Goal: Information Seeking & Learning: Learn about a topic

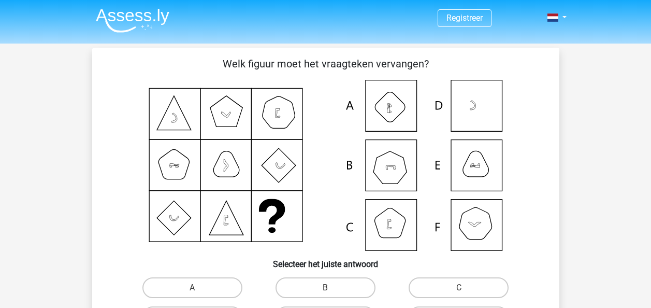
scroll to position [48, 0]
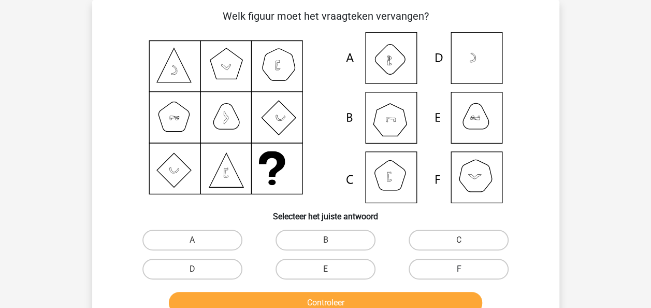
click at [465, 263] on label "F" at bounding box center [459, 269] width 100 height 21
click at [465, 269] on input "F" at bounding box center [462, 272] width 7 height 7
radio input "true"
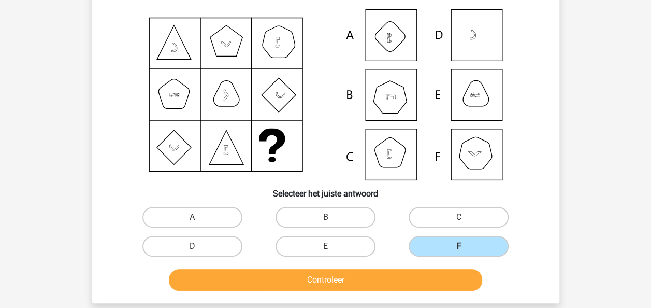
scroll to position [69, 0]
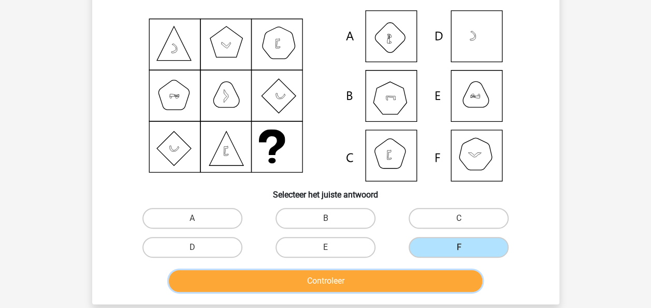
click at [381, 283] on button "Controleer" at bounding box center [326, 281] width 314 height 22
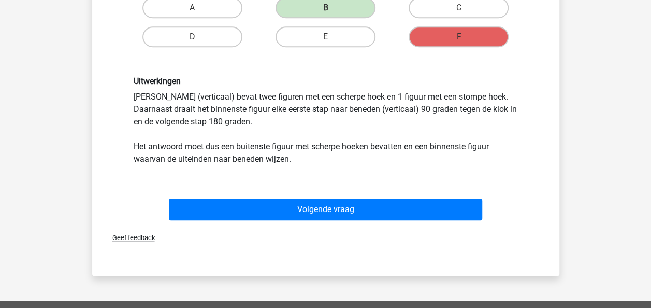
scroll to position [298, 0]
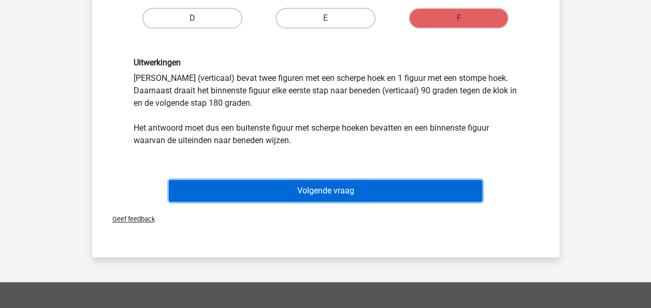
click at [357, 193] on button "Volgende vraag" at bounding box center [326, 191] width 314 height 22
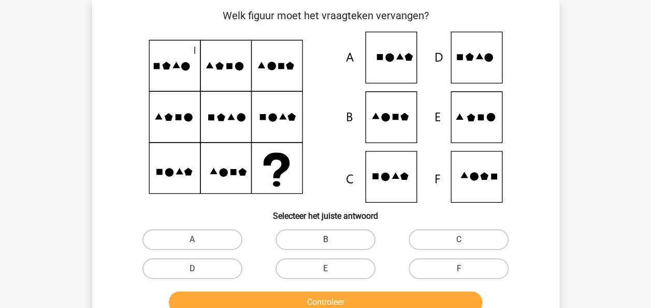
scroll to position [48, 0]
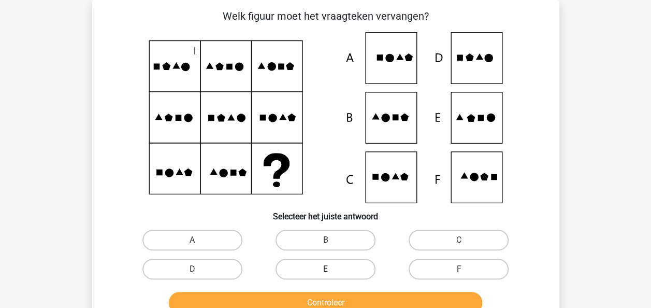
click at [334, 267] on label "E" at bounding box center [326, 269] width 100 height 21
click at [332, 269] on input "E" at bounding box center [328, 272] width 7 height 7
radio input "true"
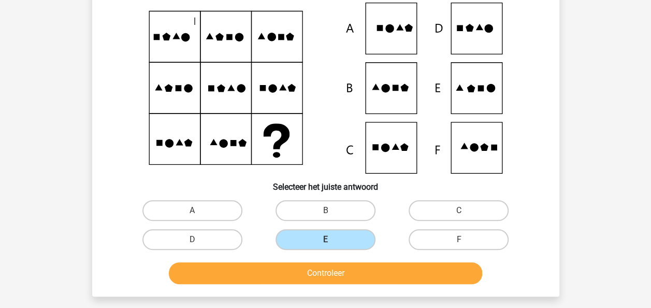
scroll to position [84, 0]
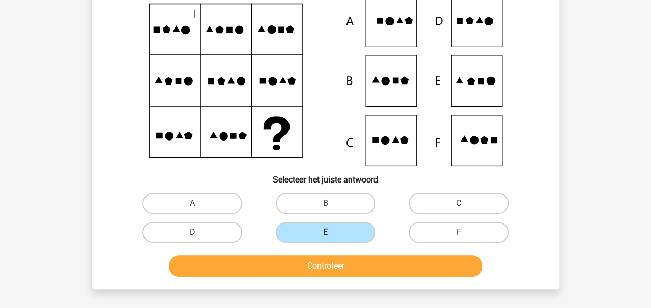
drag, startPoint x: 659, startPoint y: 128, endPoint x: 578, endPoint y: 37, distance: 121.1
click at [578, 37] on div "Registreer Nederlands English" at bounding box center [325, 252] width 651 height 672
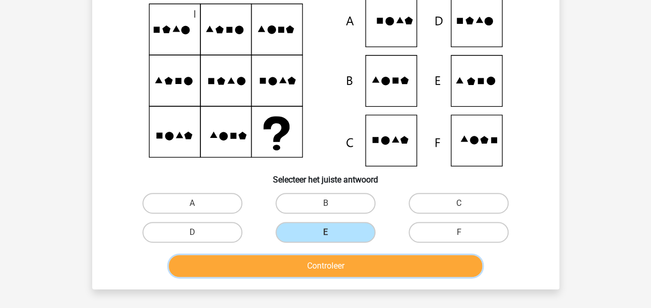
click at [340, 265] on button "Controleer" at bounding box center [326, 266] width 314 height 22
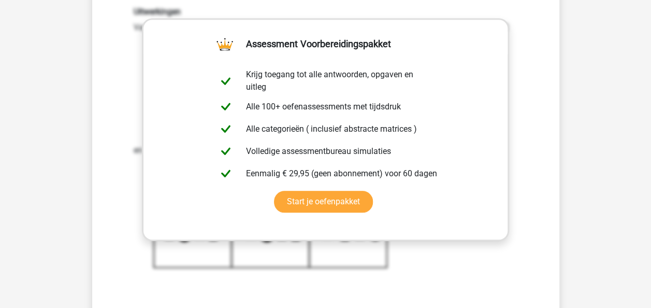
scroll to position [408, 0]
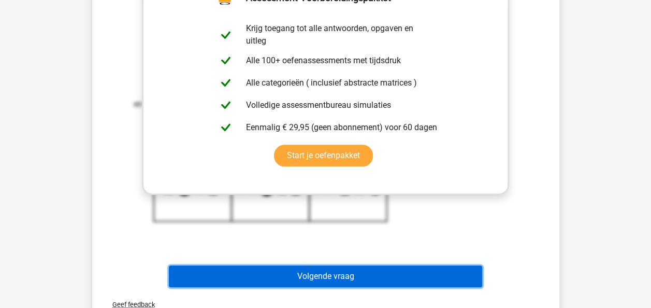
click at [367, 272] on button "Volgende vraag" at bounding box center [326, 276] width 314 height 22
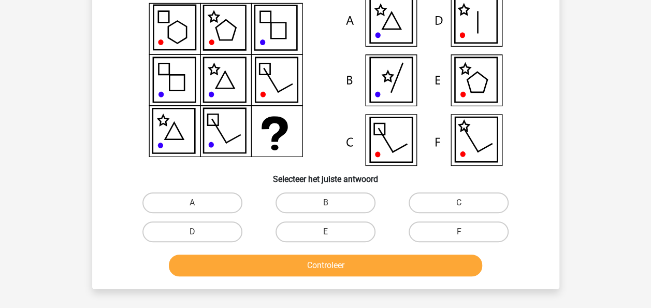
scroll to position [48, 0]
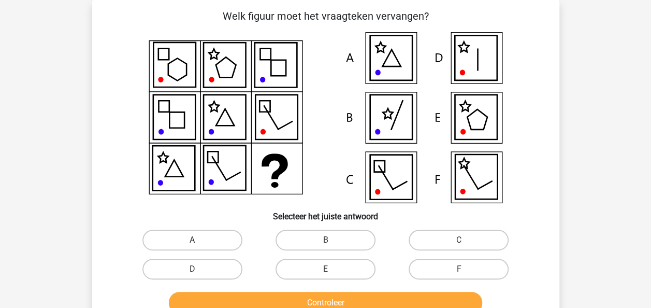
click at [176, 240] on label "A" at bounding box center [193, 240] width 100 height 21
click at [192, 240] on input "A" at bounding box center [195, 243] width 7 height 7
radio input "true"
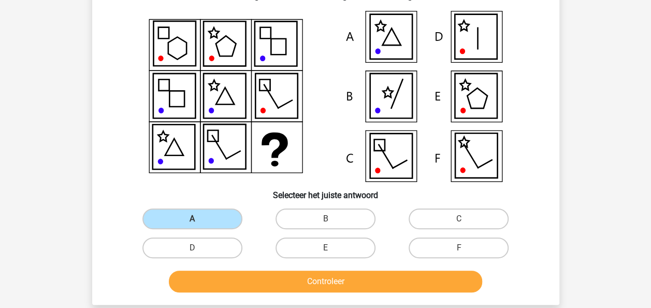
scroll to position [70, 0]
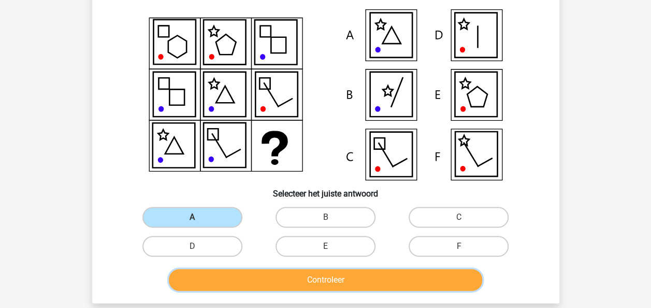
click at [321, 282] on button "Controleer" at bounding box center [326, 280] width 314 height 22
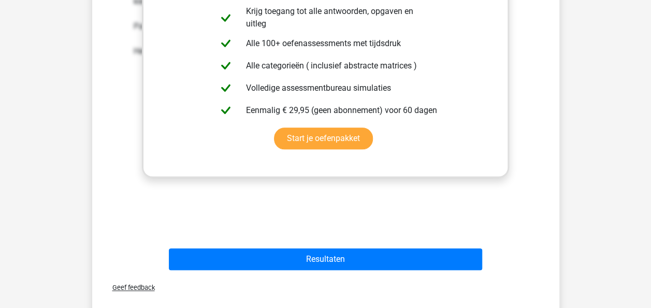
scroll to position [473, 0]
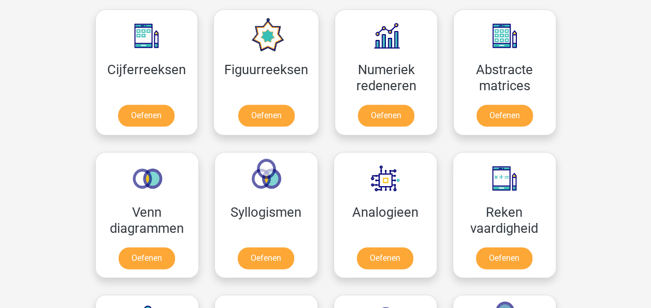
scroll to position [518, 0]
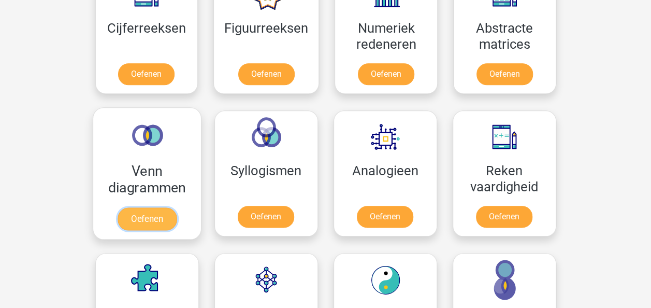
click at [139, 215] on link "Oefenen" at bounding box center [146, 218] width 59 height 23
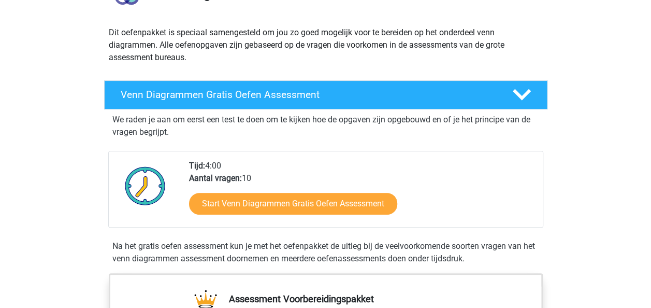
scroll to position [104, 0]
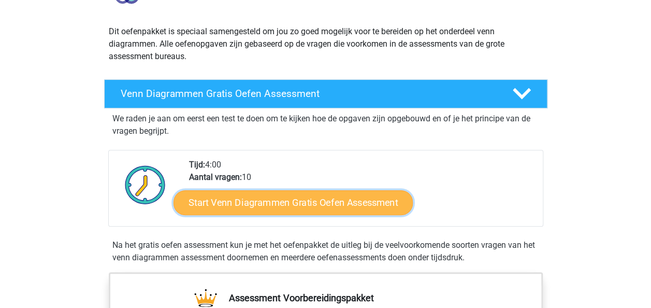
click at [351, 206] on link "Start Venn Diagrammen Gratis Oefen Assessment" at bounding box center [293, 202] width 239 height 25
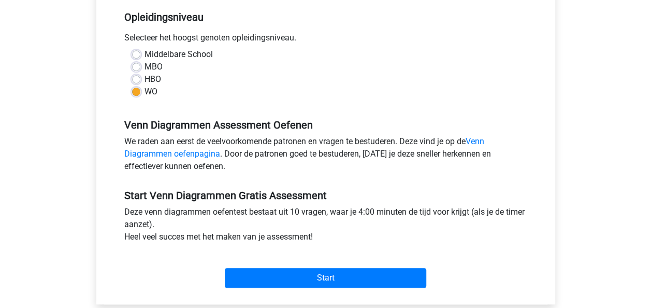
scroll to position [228, 0]
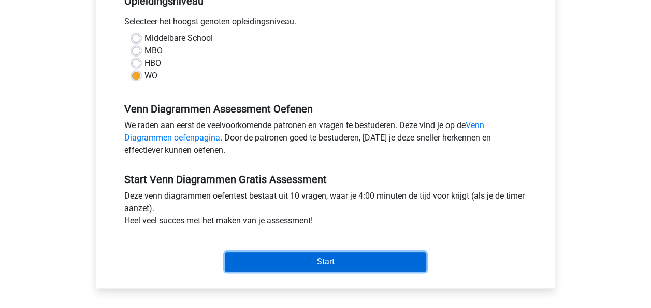
click at [339, 254] on input "Start" at bounding box center [326, 262] width 202 height 20
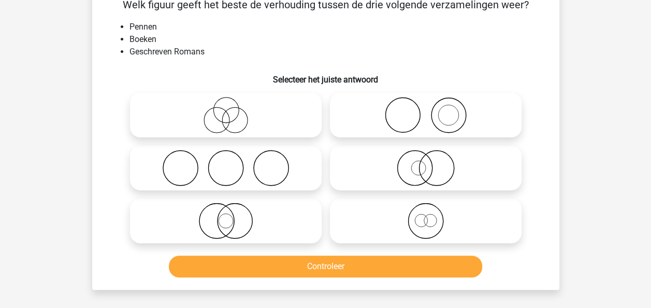
scroll to position [62, 0]
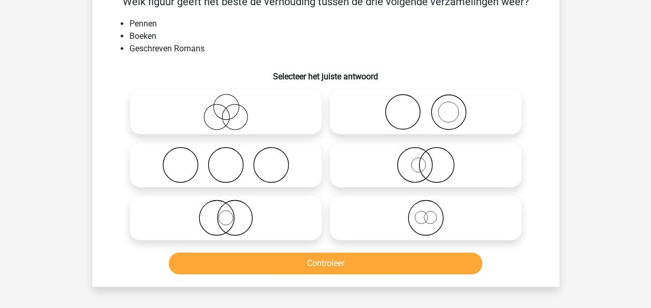
click at [275, 159] on icon at bounding box center [225, 165] width 183 height 36
click at [233, 159] on input "radio" at bounding box center [229, 156] width 7 height 7
radio input "true"
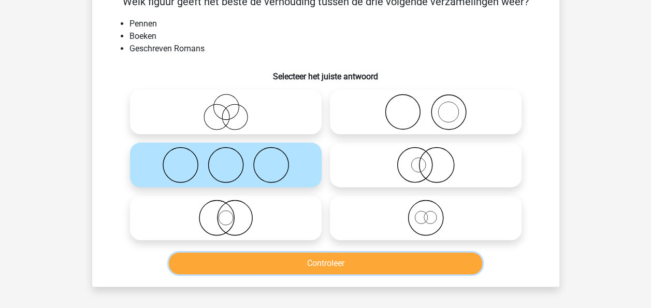
click at [284, 259] on button "Controleer" at bounding box center [326, 263] width 314 height 22
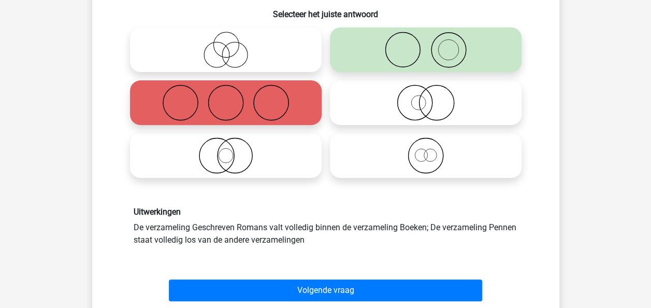
scroll to position [166, 0]
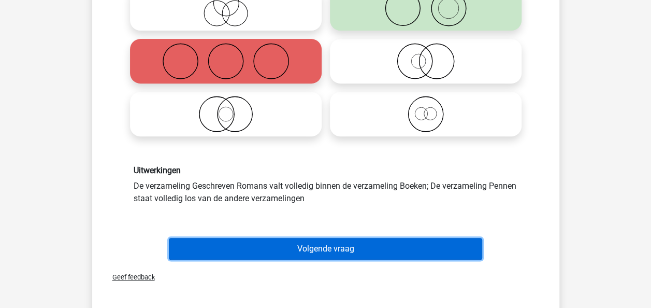
click at [210, 249] on button "Volgende vraag" at bounding box center [326, 249] width 314 height 22
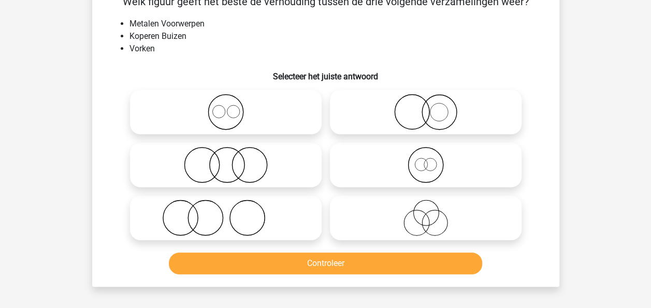
scroll to position [48, 0]
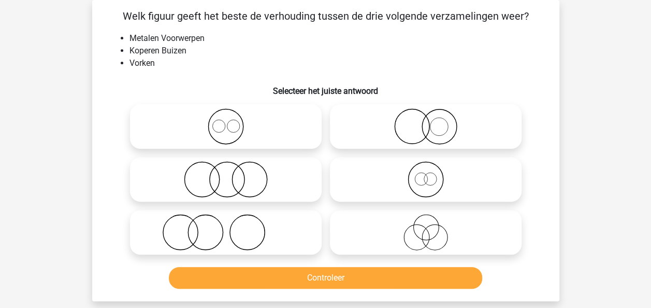
click at [245, 222] on icon at bounding box center [225, 232] width 183 height 36
click at [233, 222] on input "radio" at bounding box center [229, 223] width 7 height 7
radio input "true"
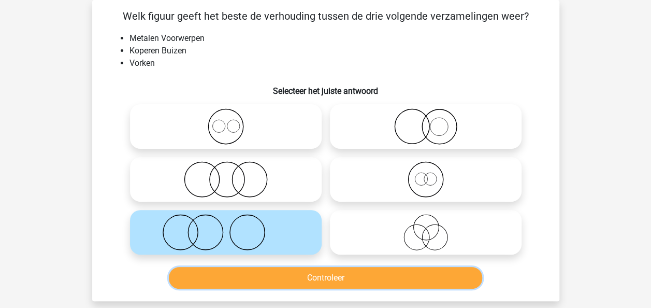
click at [249, 280] on button "Controleer" at bounding box center [326, 278] width 314 height 22
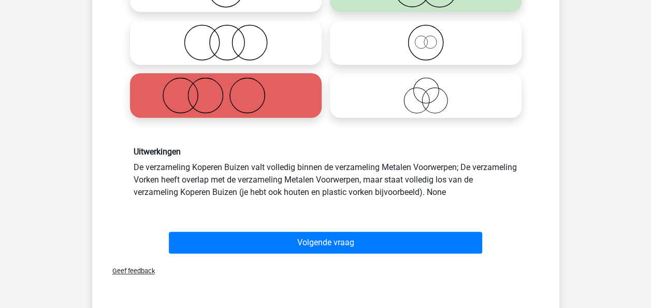
scroll to position [193, 0]
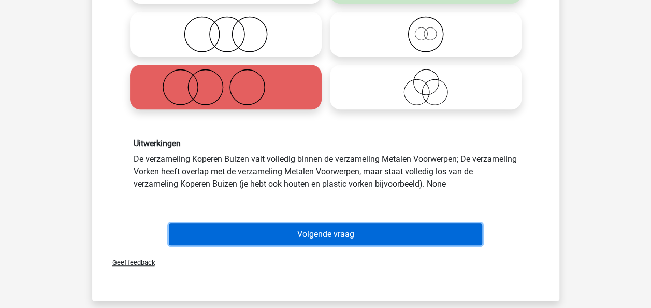
click at [384, 236] on button "Volgende vraag" at bounding box center [326, 234] width 314 height 22
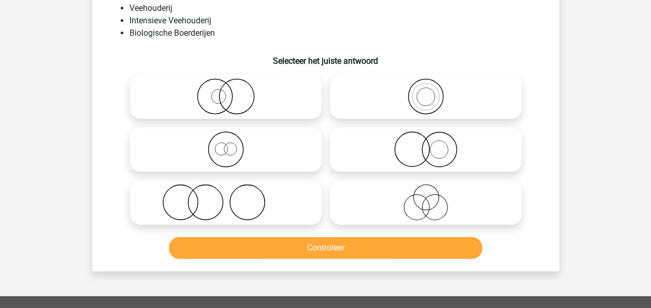
scroll to position [48, 0]
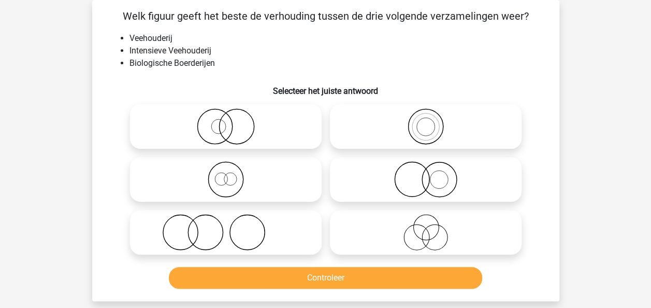
click at [443, 178] on icon at bounding box center [425, 179] width 183 height 36
click at [433, 174] on input "radio" at bounding box center [429, 170] width 7 height 7
radio input "true"
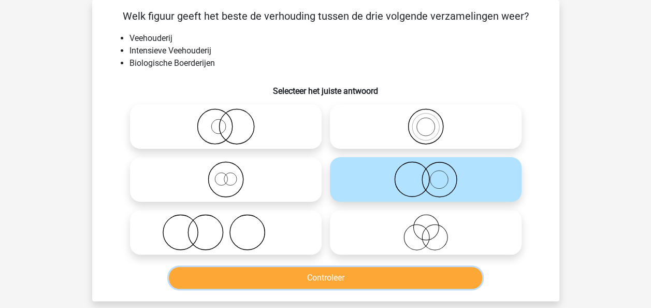
click at [379, 277] on button "Controleer" at bounding box center [326, 278] width 314 height 22
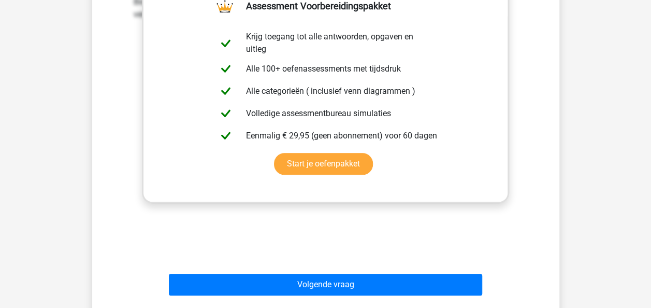
scroll to position [377, 0]
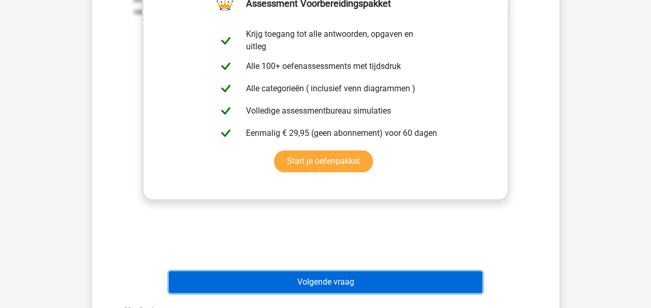
click at [407, 283] on button "Volgende vraag" at bounding box center [326, 282] width 314 height 22
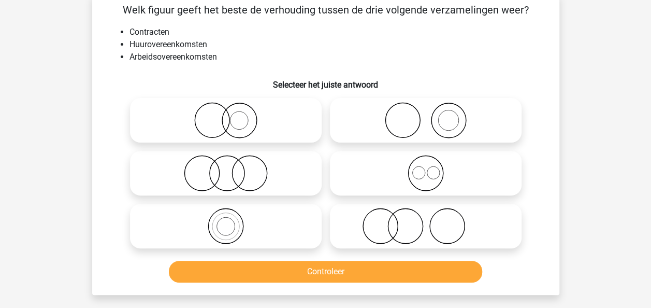
scroll to position [48, 0]
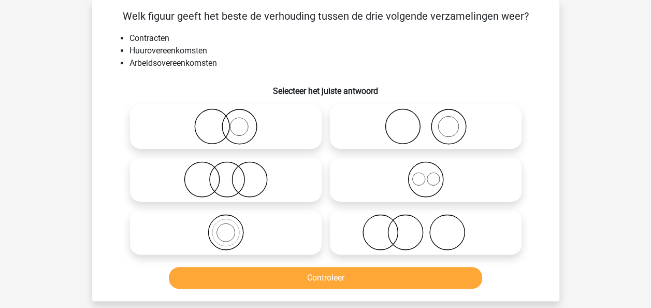
click at [467, 182] on icon at bounding box center [425, 179] width 183 height 36
click at [433, 174] on input "radio" at bounding box center [429, 170] width 7 height 7
radio input "true"
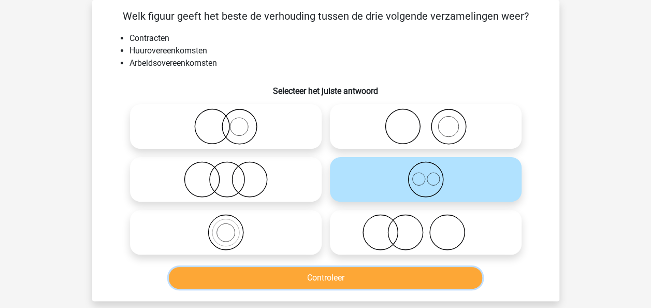
click at [404, 278] on button "Controleer" at bounding box center [326, 278] width 314 height 22
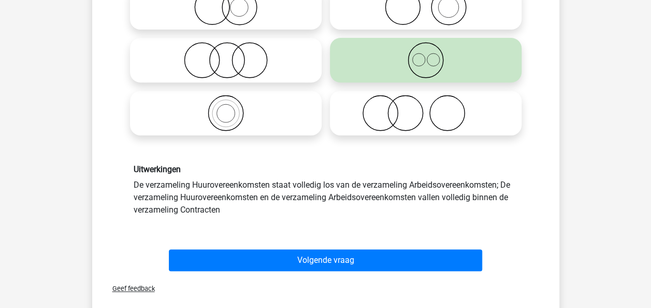
scroll to position [171, 0]
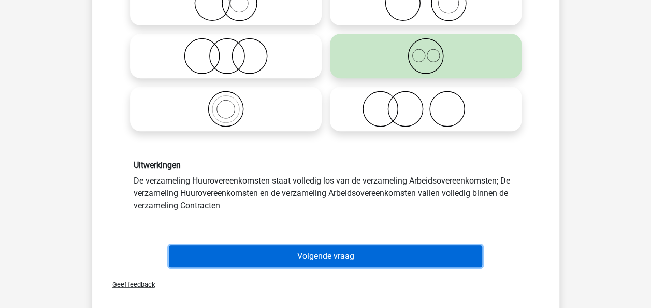
click at [388, 257] on button "Volgende vraag" at bounding box center [326, 256] width 314 height 22
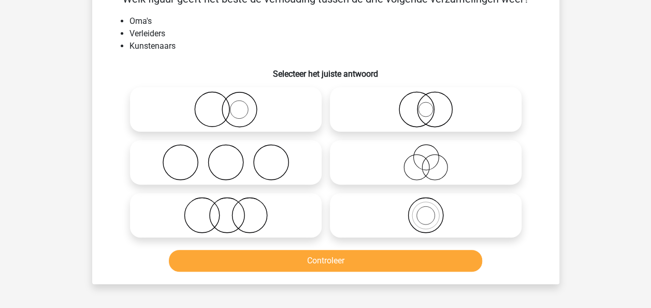
scroll to position [48, 0]
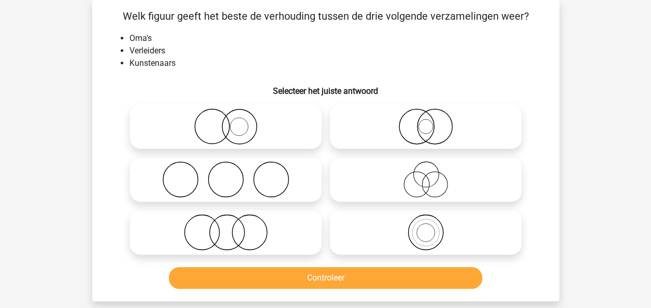
click at [214, 190] on icon at bounding box center [225, 179] width 183 height 36
click at [226, 174] on input "radio" at bounding box center [229, 170] width 7 height 7
radio input "true"
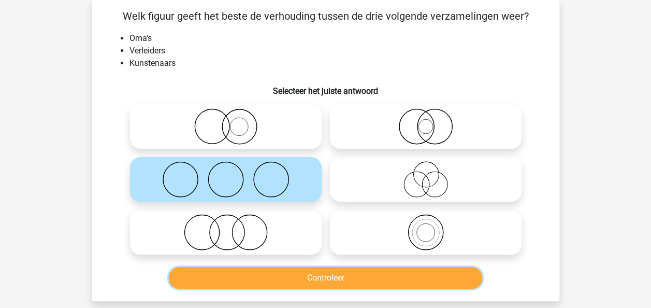
click at [220, 277] on button "Controleer" at bounding box center [326, 278] width 314 height 22
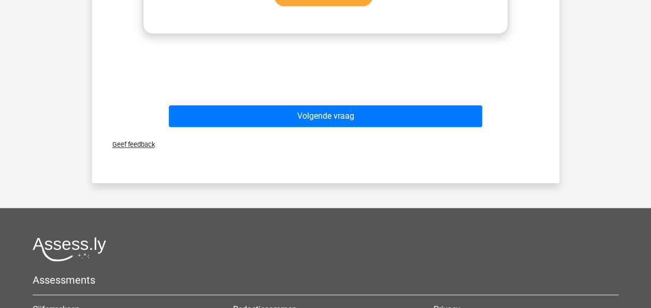
scroll to position [542, 0]
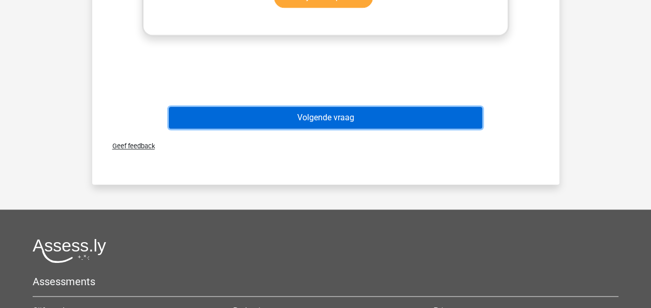
click at [365, 118] on button "Volgende vraag" at bounding box center [326, 118] width 314 height 22
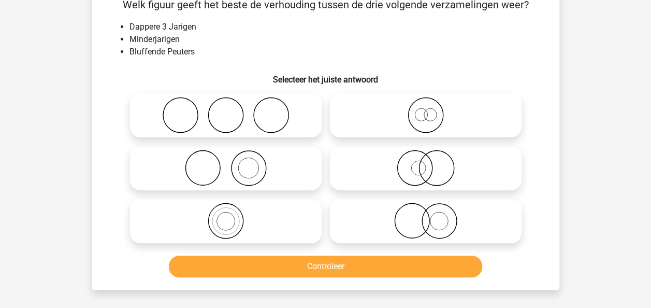
scroll to position [48, 0]
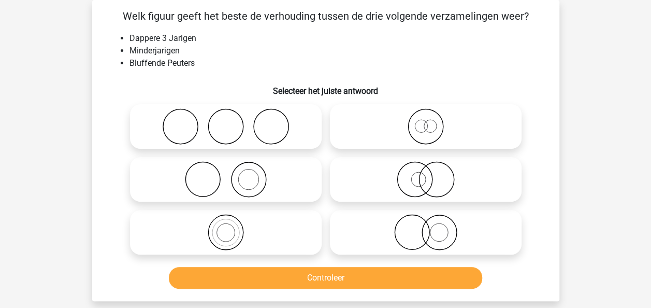
click at [435, 121] on icon at bounding box center [425, 126] width 183 height 36
click at [433, 121] on input "radio" at bounding box center [429, 118] width 7 height 7
radio input "true"
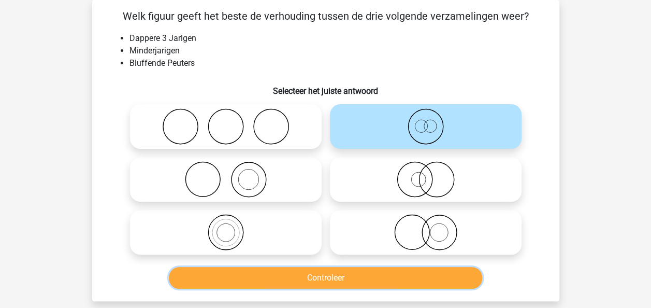
click at [384, 279] on button "Controleer" at bounding box center [326, 278] width 314 height 22
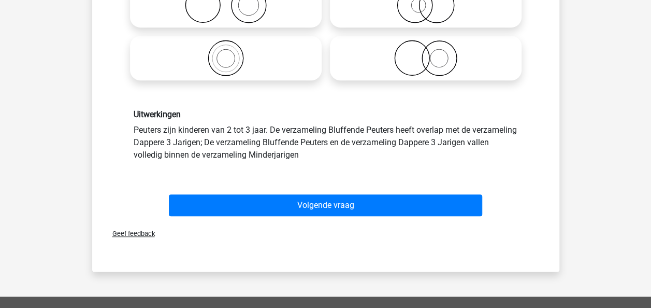
scroll to position [234, 0]
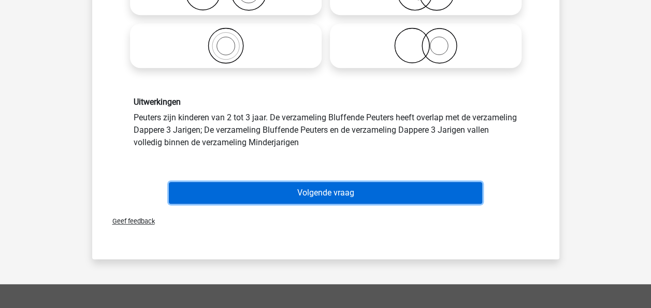
click at [287, 187] on button "Volgende vraag" at bounding box center [326, 193] width 314 height 22
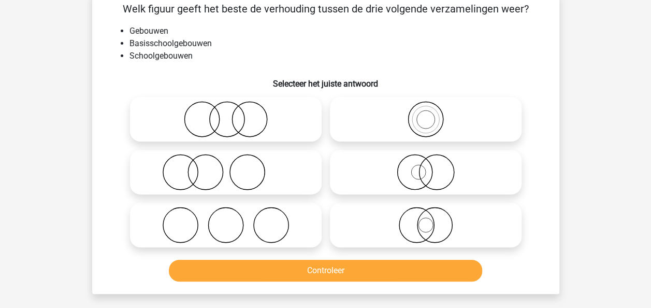
scroll to position [48, 0]
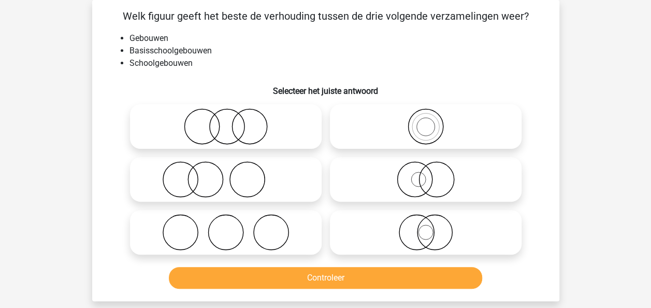
click at [473, 120] on icon at bounding box center [425, 126] width 183 height 36
click at [433, 120] on input "radio" at bounding box center [429, 118] width 7 height 7
radio input "true"
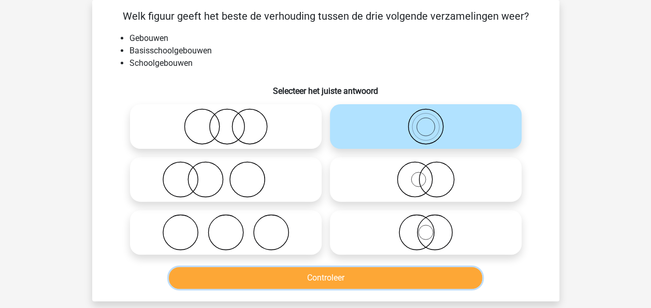
click at [324, 277] on button "Controleer" at bounding box center [326, 278] width 314 height 22
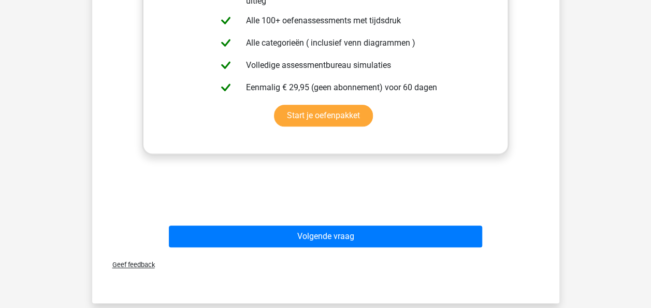
scroll to position [441, 0]
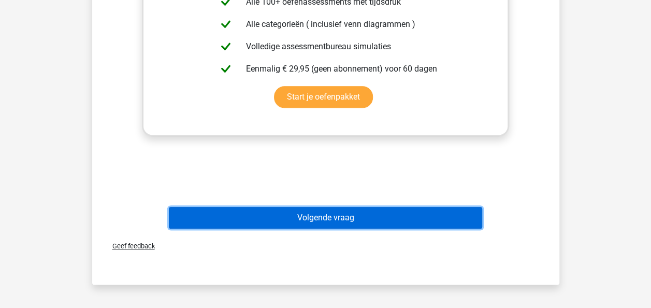
click at [335, 213] on button "Volgende vraag" at bounding box center [326, 218] width 314 height 22
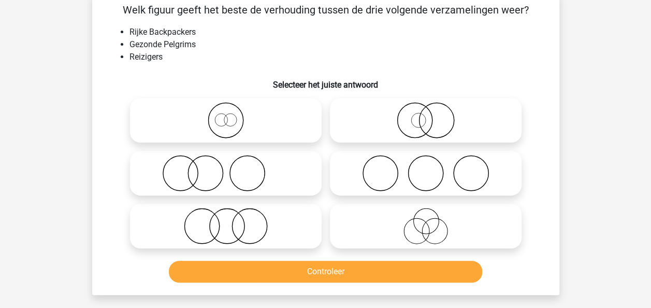
scroll to position [48, 0]
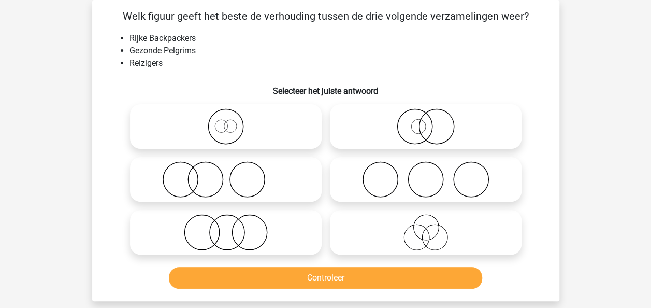
click at [273, 116] on icon at bounding box center [225, 126] width 183 height 36
click at [233, 116] on input "radio" at bounding box center [229, 118] width 7 height 7
radio input "true"
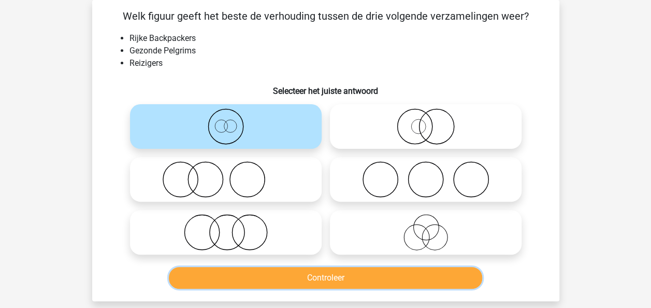
click at [264, 269] on button "Controleer" at bounding box center [326, 278] width 314 height 22
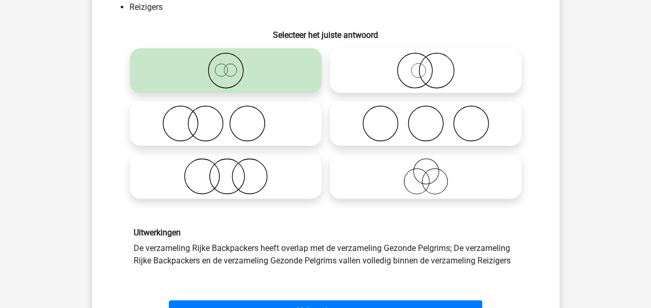
scroll to position [151, 0]
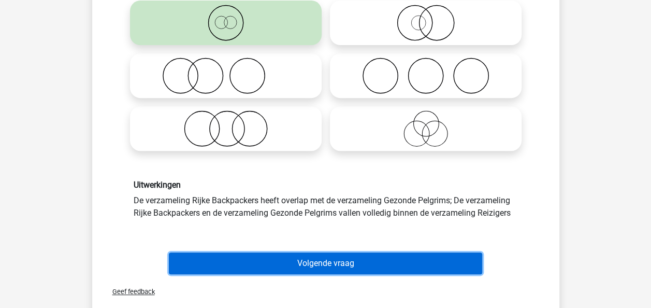
click at [437, 260] on button "Volgende vraag" at bounding box center [326, 263] width 314 height 22
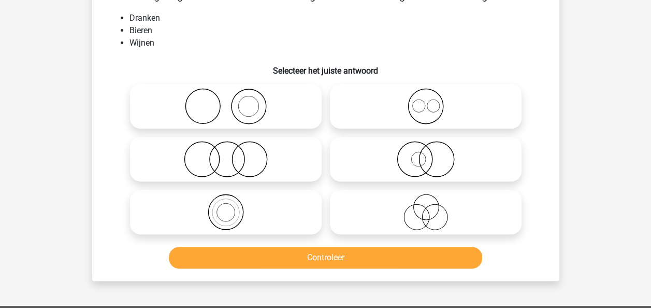
scroll to position [48, 0]
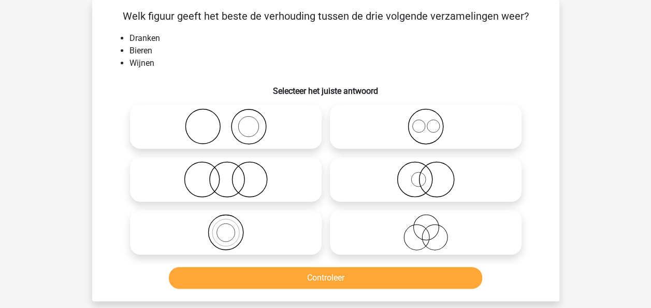
click at [465, 127] on icon at bounding box center [425, 126] width 183 height 36
click at [433, 121] on input "radio" at bounding box center [429, 118] width 7 height 7
radio input "true"
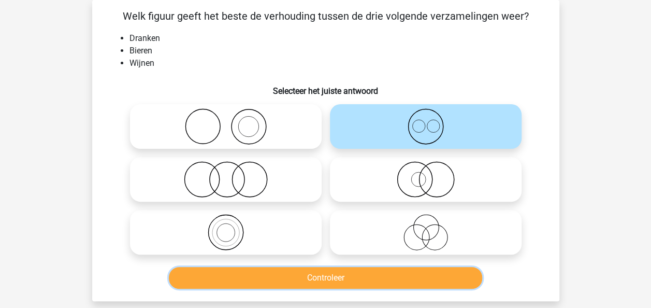
click at [377, 280] on button "Controleer" at bounding box center [326, 278] width 314 height 22
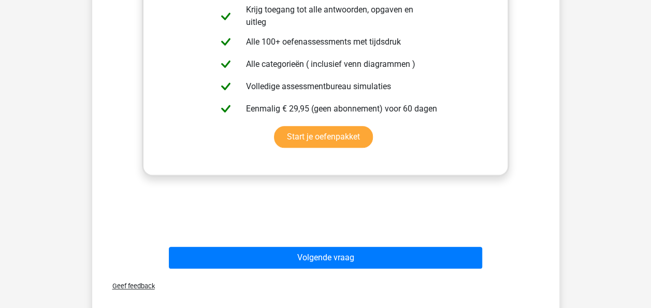
scroll to position [441, 0]
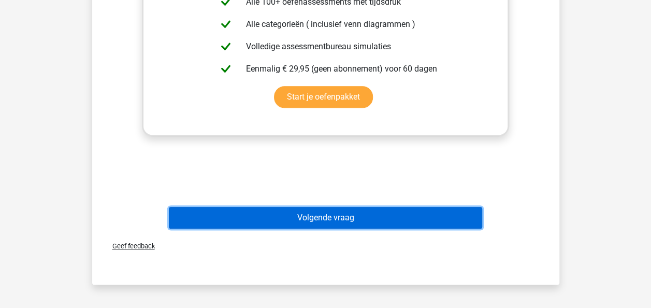
click at [443, 220] on button "Volgende vraag" at bounding box center [326, 218] width 314 height 22
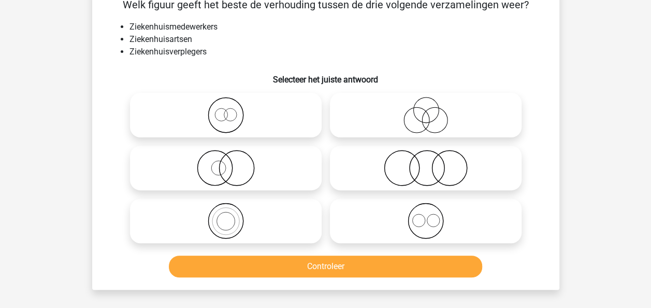
scroll to position [48, 0]
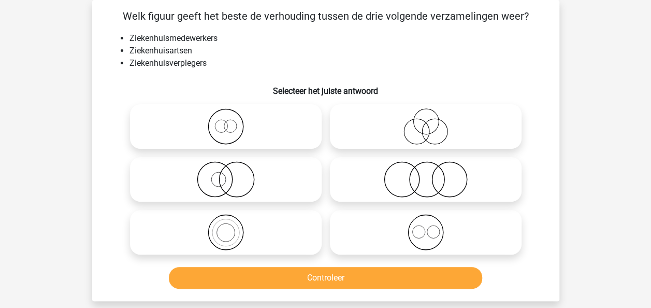
click at [390, 234] on icon at bounding box center [425, 232] width 183 height 36
click at [426, 227] on input "radio" at bounding box center [429, 223] width 7 height 7
radio input "true"
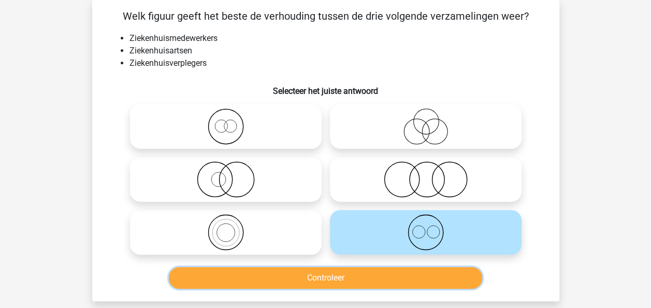
click at [378, 278] on button "Controleer" at bounding box center [326, 278] width 314 height 22
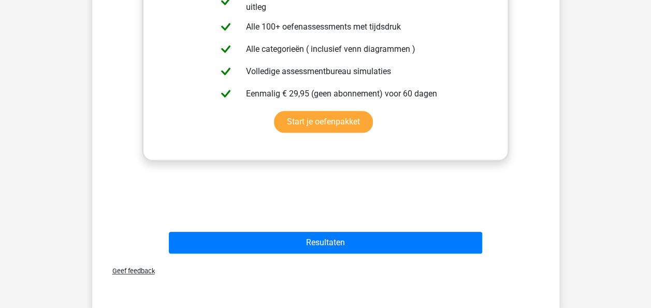
scroll to position [441, 0]
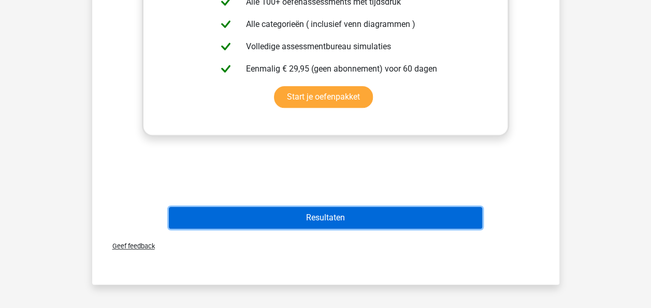
click at [318, 224] on button "Resultaten" at bounding box center [326, 218] width 314 height 22
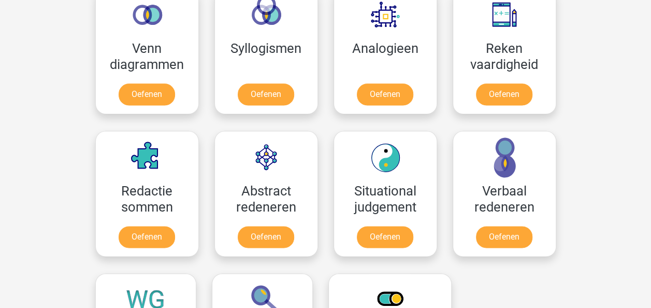
scroll to position [643, 0]
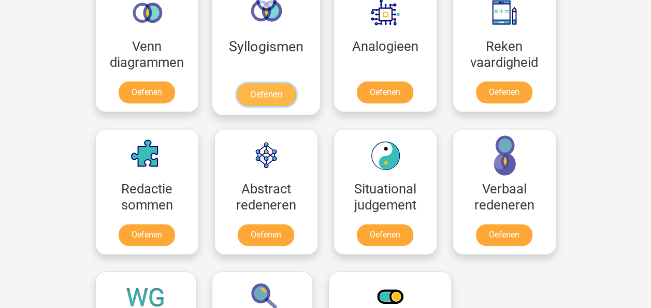
click at [279, 92] on link "Oefenen" at bounding box center [265, 94] width 59 height 23
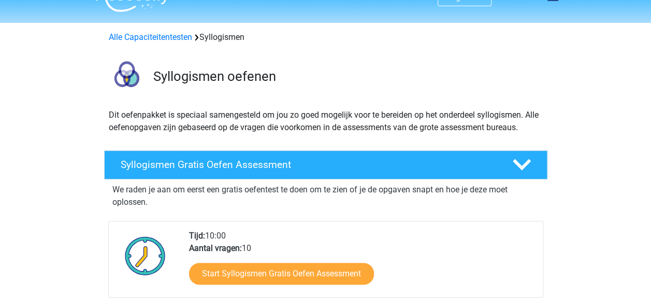
scroll to position [104, 0]
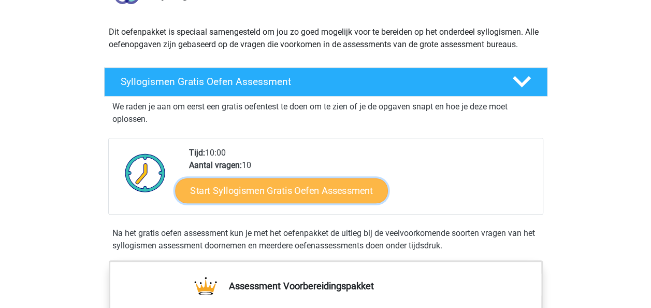
click at [323, 189] on link "Start Syllogismen Gratis Oefen Assessment" at bounding box center [281, 190] width 213 height 25
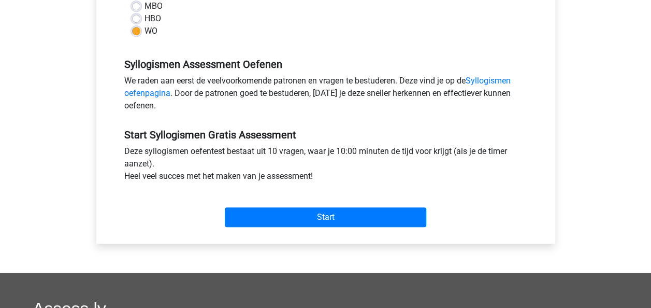
scroll to position [290, 0]
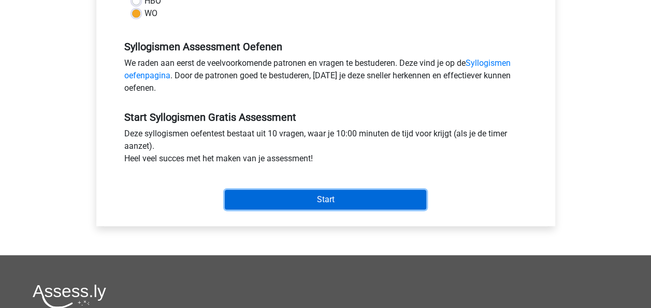
click at [297, 195] on input "Start" at bounding box center [326, 200] width 202 height 20
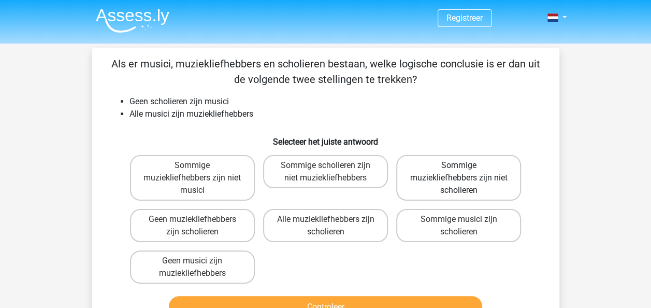
click at [469, 174] on label "Sommige muziekliefhebbers zijn niet scholieren" at bounding box center [458, 178] width 125 height 46
click at [466, 172] on input "Sommige muziekliefhebbers zijn niet scholieren" at bounding box center [462, 168] width 7 height 7
radio input "true"
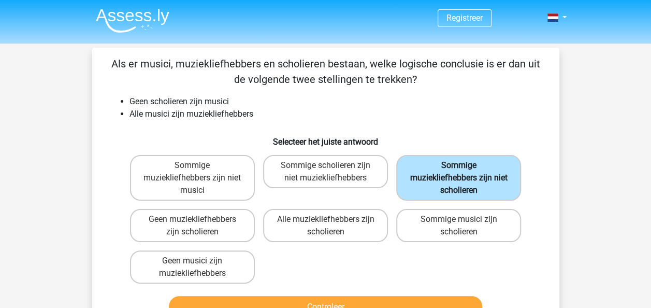
click at [192, 219] on input "Geen muziekliefhebbers zijn scholieren" at bounding box center [195, 222] width 7 height 7
radio input "true"
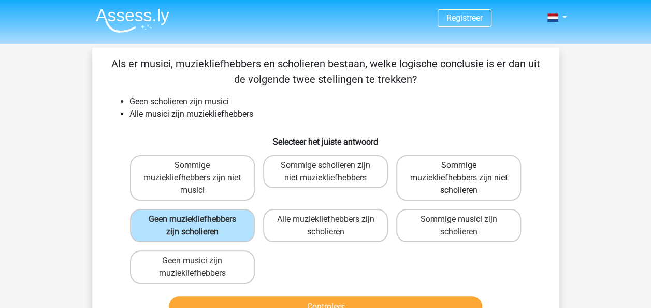
click at [469, 174] on label "Sommige muziekliefhebbers zijn niet scholieren" at bounding box center [458, 178] width 125 height 46
click at [466, 172] on input "Sommige muziekliefhebbers zijn niet scholieren" at bounding box center [462, 168] width 7 height 7
radio input "true"
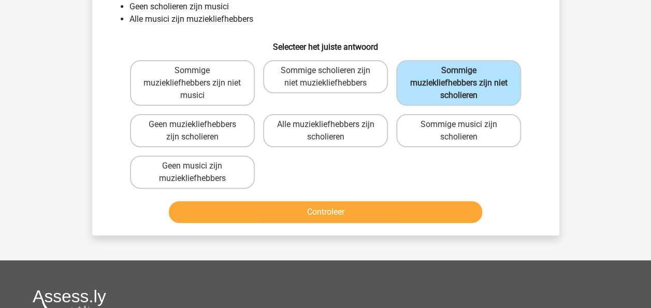
scroll to position [97, 0]
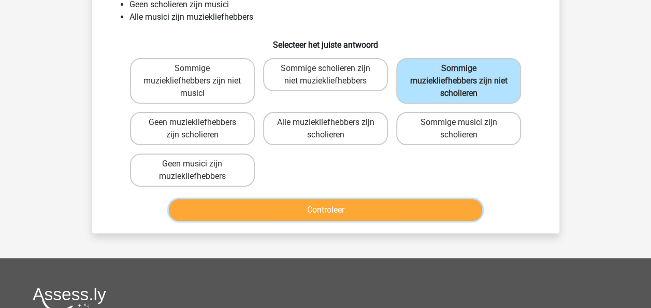
click at [363, 213] on button "Controleer" at bounding box center [326, 210] width 314 height 22
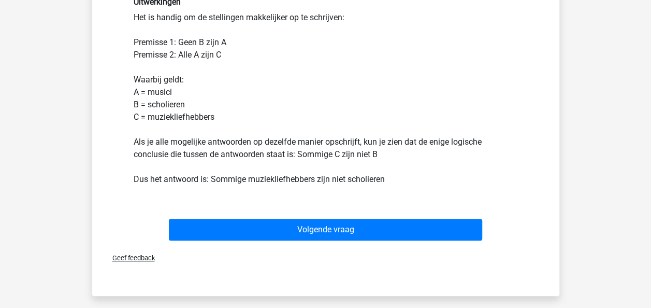
scroll to position [295, 0]
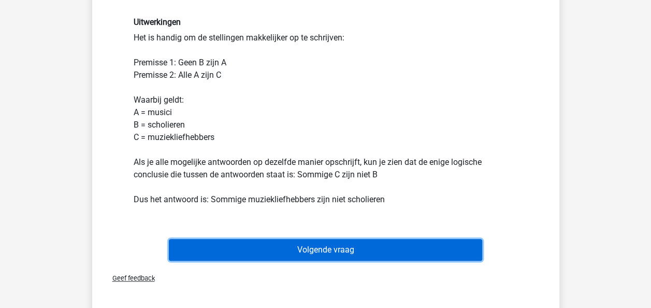
click at [403, 252] on button "Volgende vraag" at bounding box center [326, 250] width 314 height 22
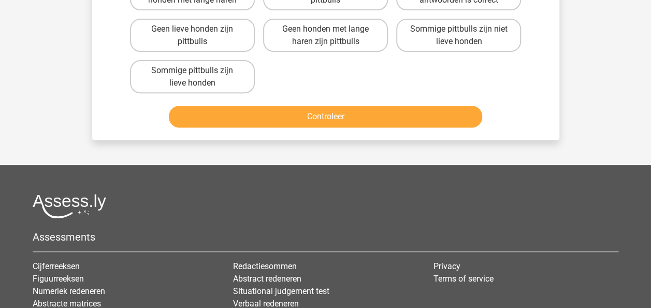
scroll to position [48, 0]
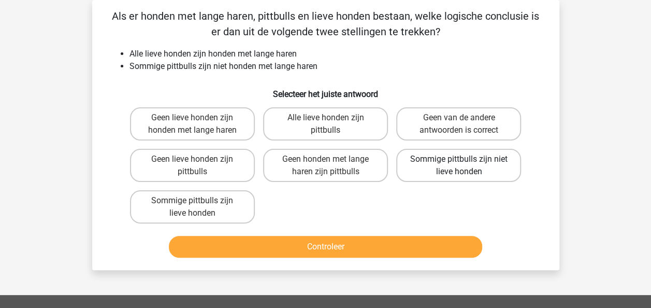
click at [458, 178] on label "Sommige pittbulls zijn niet lieve honden" at bounding box center [458, 165] width 125 height 33
click at [459, 166] on input "Sommige pittbulls zijn niet lieve honden" at bounding box center [462, 162] width 7 height 7
radio input "true"
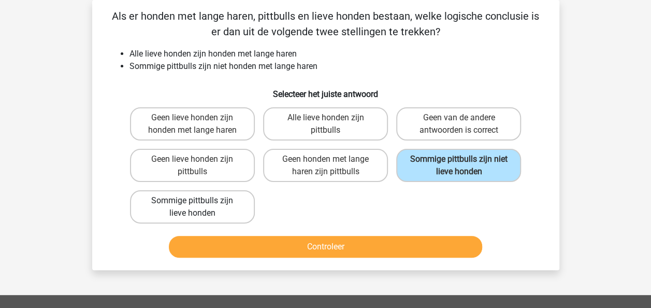
click at [167, 204] on label "Sommige pittbulls zijn lieve honden" at bounding box center [192, 206] width 125 height 33
click at [192, 204] on input "Sommige pittbulls zijn lieve honden" at bounding box center [195, 204] width 7 height 7
radio input "true"
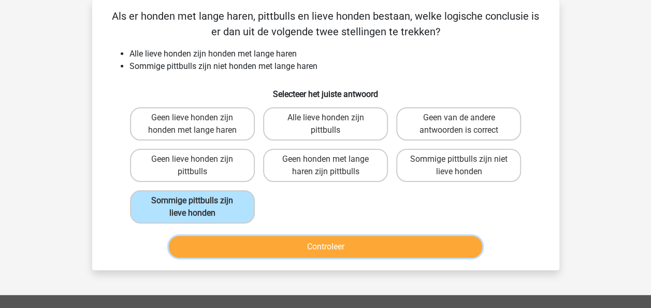
drag, startPoint x: 396, startPoint y: 236, endPoint x: 387, endPoint y: 252, distance: 18.6
click at [387, 252] on button "Controleer" at bounding box center [326, 247] width 314 height 22
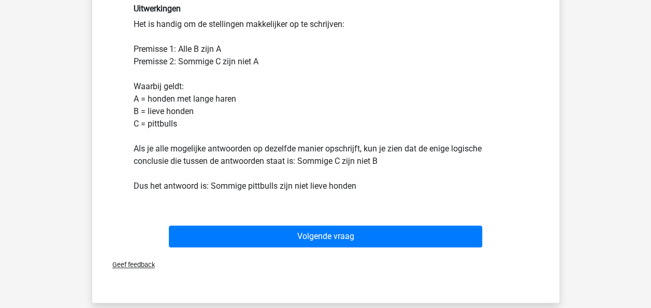
scroll to position [317, 0]
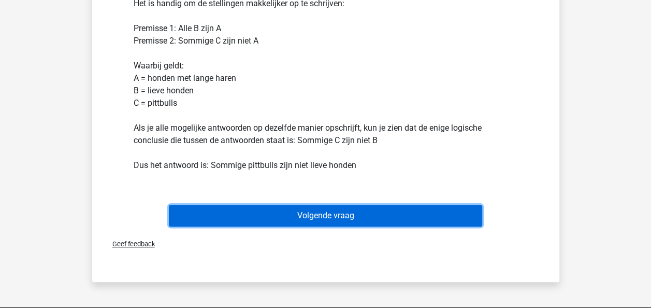
click at [421, 216] on button "Volgende vraag" at bounding box center [326, 216] width 314 height 22
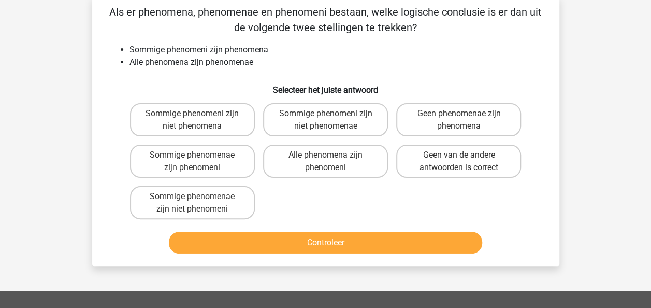
scroll to position [48, 0]
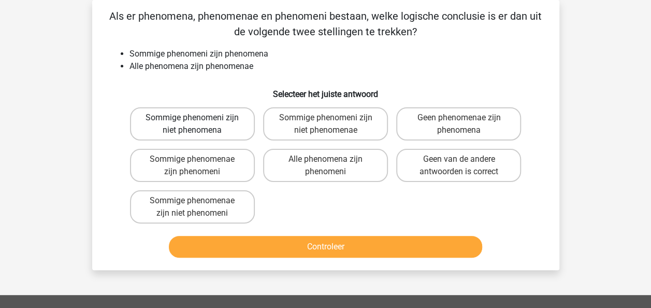
click at [198, 113] on label "Sommige phenomeni zijn niet phenomena" at bounding box center [192, 123] width 125 height 33
click at [198, 118] on input "Sommige phenomeni zijn niet phenomena" at bounding box center [195, 121] width 7 height 7
radio input "true"
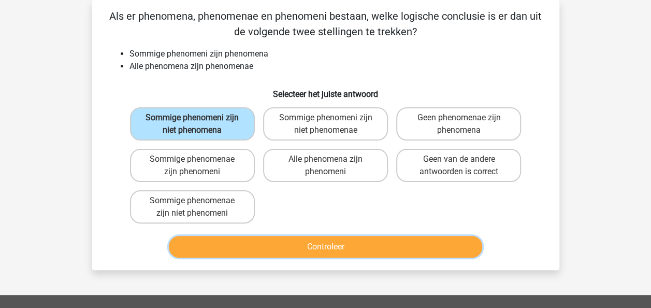
click at [323, 253] on button "Controleer" at bounding box center [326, 247] width 314 height 22
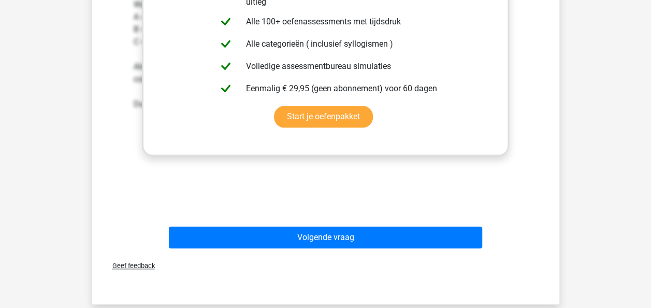
scroll to position [421, 0]
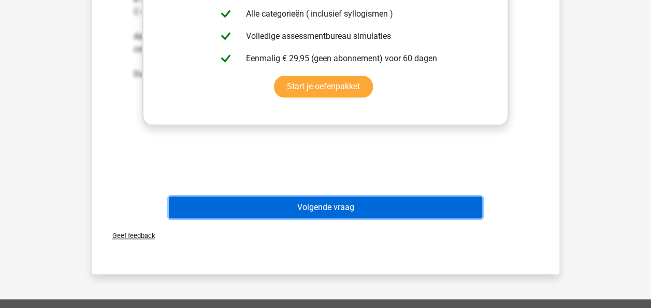
click at [325, 209] on button "Volgende vraag" at bounding box center [326, 207] width 314 height 22
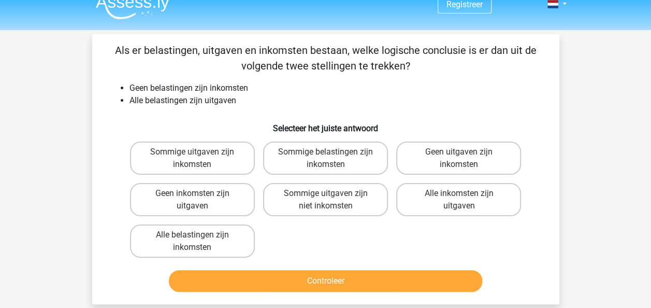
scroll to position [6, 0]
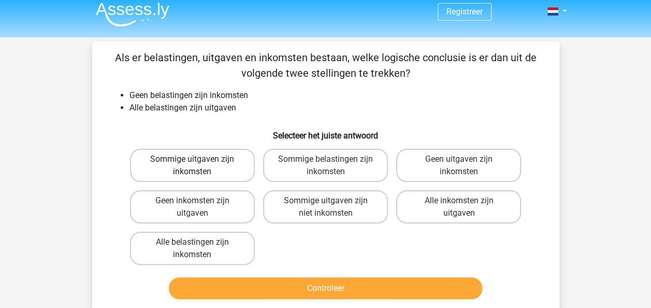
click at [230, 165] on label "Sommige uitgaven zijn inkomsten" at bounding box center [192, 165] width 125 height 33
click at [199, 165] on input "Sommige uitgaven zijn inkomsten" at bounding box center [195, 162] width 7 height 7
radio input "true"
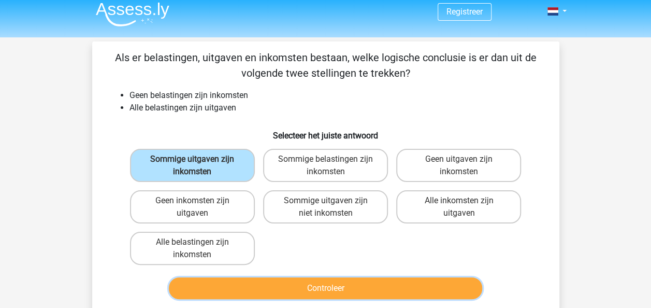
click at [273, 289] on button "Controleer" at bounding box center [326, 288] width 314 height 22
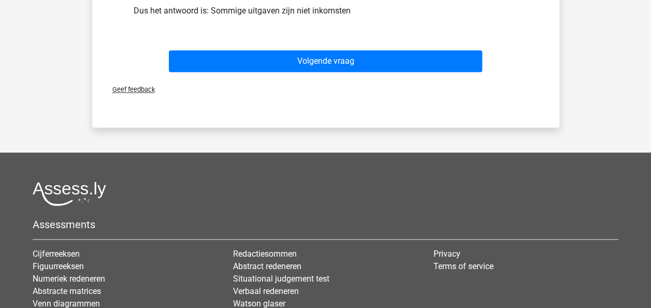
scroll to position [504, 0]
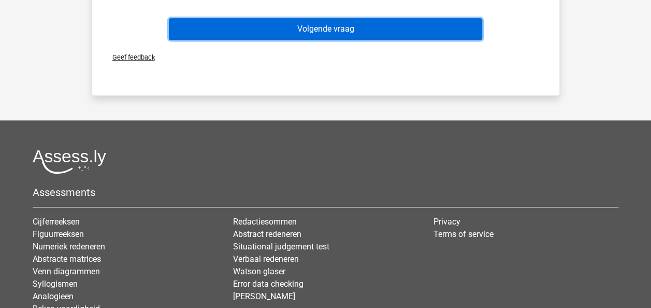
click at [322, 29] on button "Volgende vraag" at bounding box center [326, 29] width 314 height 22
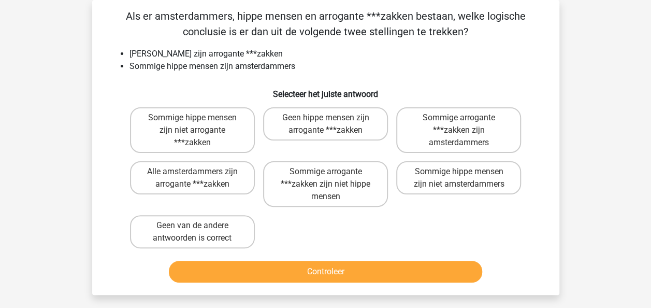
scroll to position [27, 0]
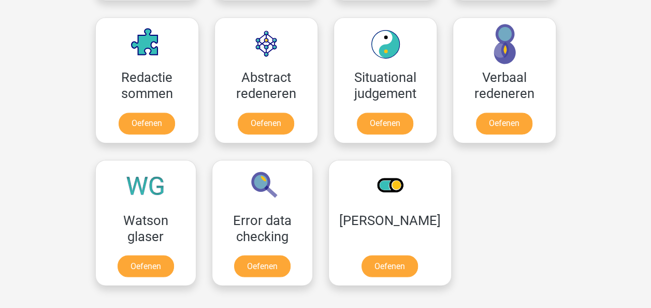
scroll to position [746, 0]
